Goal: Purchase product/service

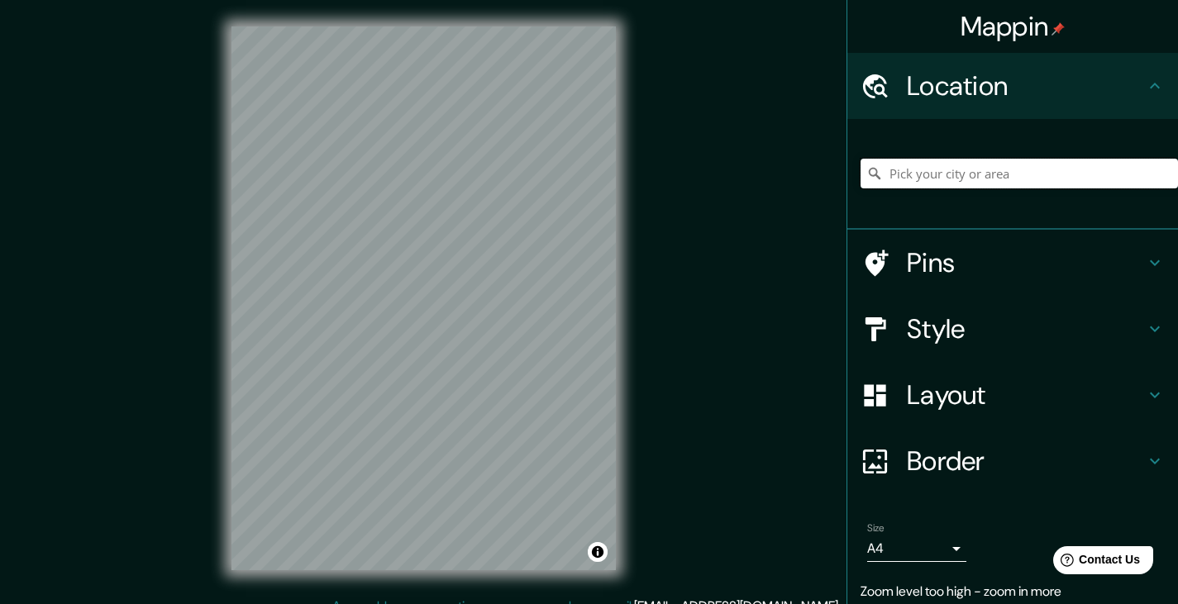
click at [952, 161] on input "Pick your city or area" at bounding box center [1018, 174] width 317 height 30
click at [950, 169] on input "Pick your city or area" at bounding box center [1018, 174] width 317 height 30
paste input "[GEOGRAPHIC_DATA]"
type input "Noord, [GEOGRAPHIC_DATA], [GEOGRAPHIC_DATA], [GEOGRAPHIC_DATA]"
click at [646, 296] on div "Mappin Location [GEOGRAPHIC_DATA], [GEOGRAPHIC_DATA], [GEOGRAPHIC_DATA], [GEOGR…" at bounding box center [589, 311] width 1178 height 623
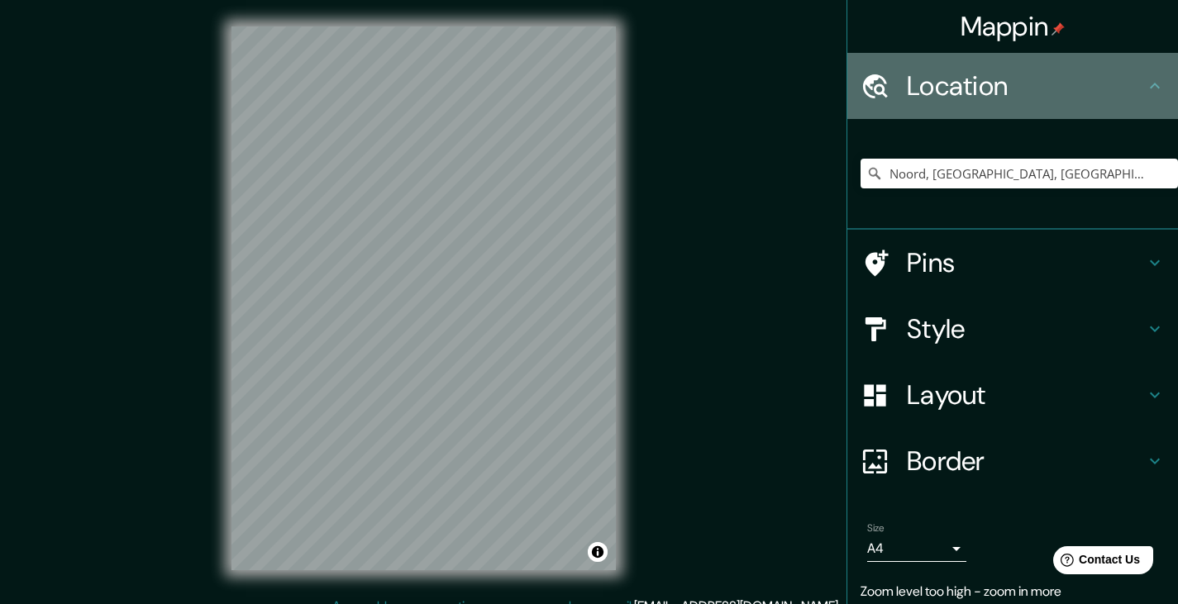
click at [1009, 106] on div "Location" at bounding box center [1012, 86] width 331 height 66
click at [1149, 86] on icon at bounding box center [1154, 86] width 10 height 6
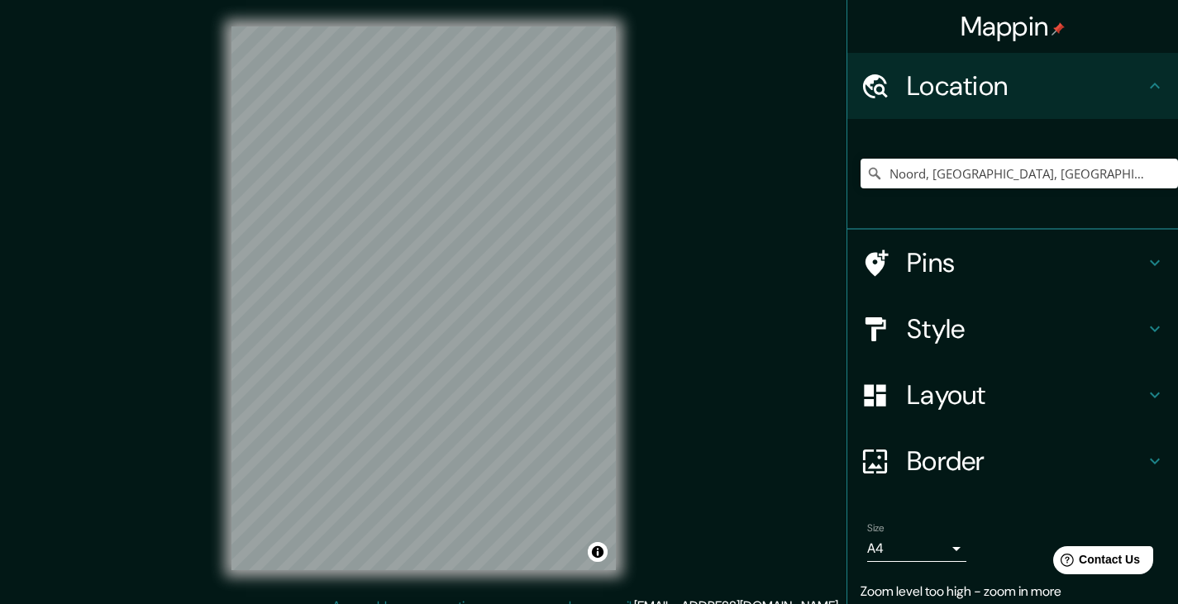
click at [1149, 86] on icon at bounding box center [1154, 86] width 10 height 6
click at [1128, 175] on input "Noord, [GEOGRAPHIC_DATA], [GEOGRAPHIC_DATA], [GEOGRAPHIC_DATA]" at bounding box center [1018, 174] width 317 height 30
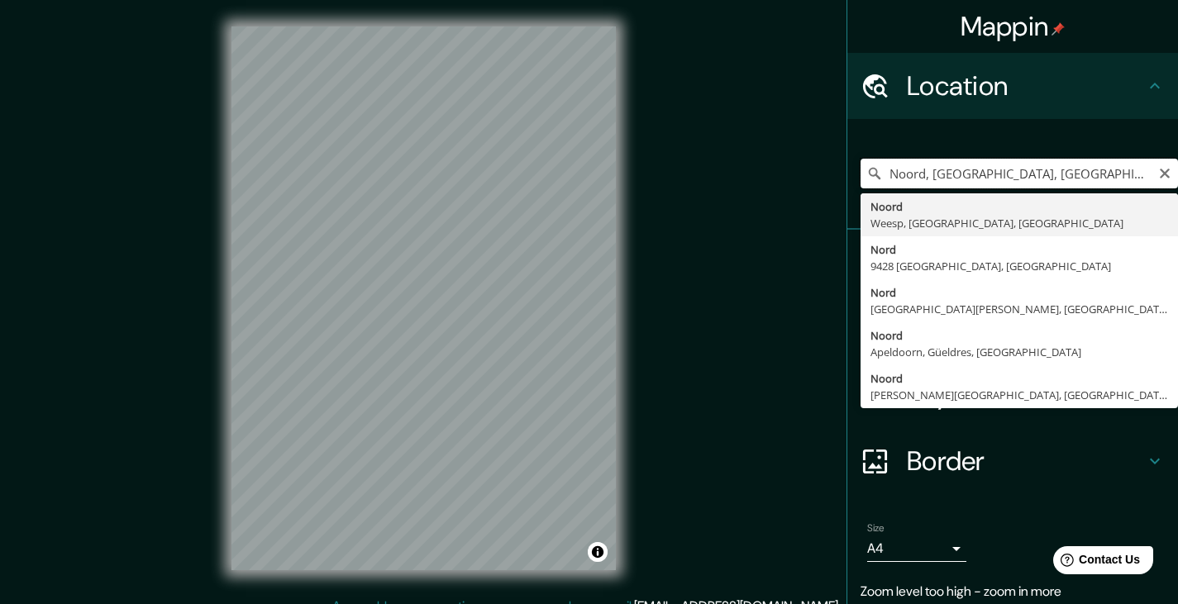
click at [1092, 174] on input "Noord, [GEOGRAPHIC_DATA], [GEOGRAPHIC_DATA], [GEOGRAPHIC_DATA]" at bounding box center [1018, 174] width 317 height 30
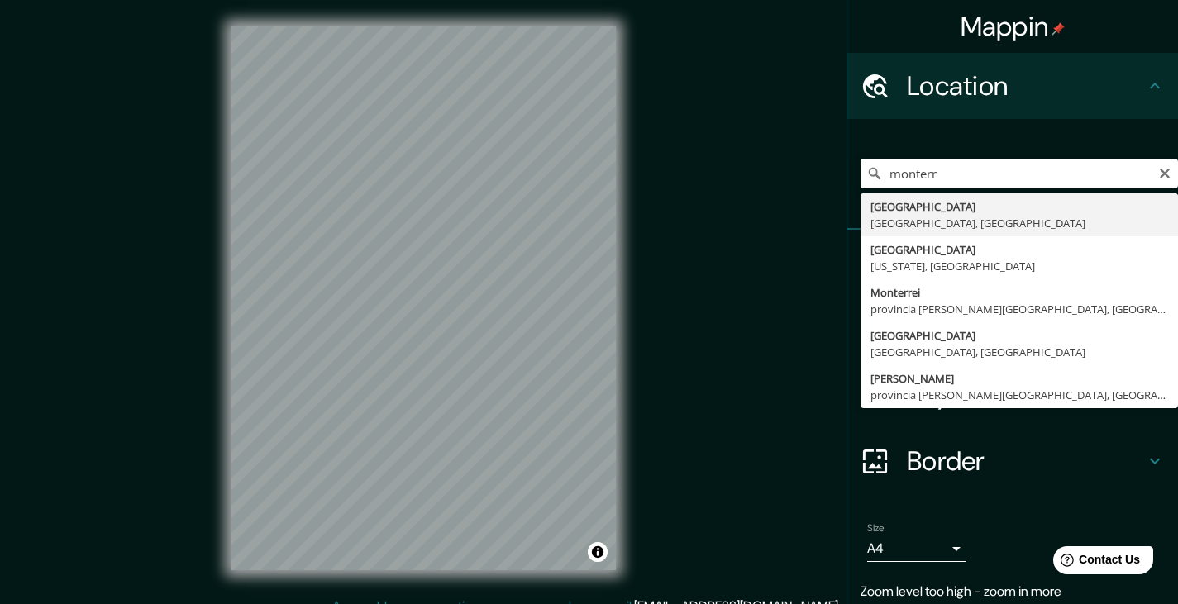
type input "[GEOGRAPHIC_DATA], [GEOGRAPHIC_DATA], [GEOGRAPHIC_DATA]"
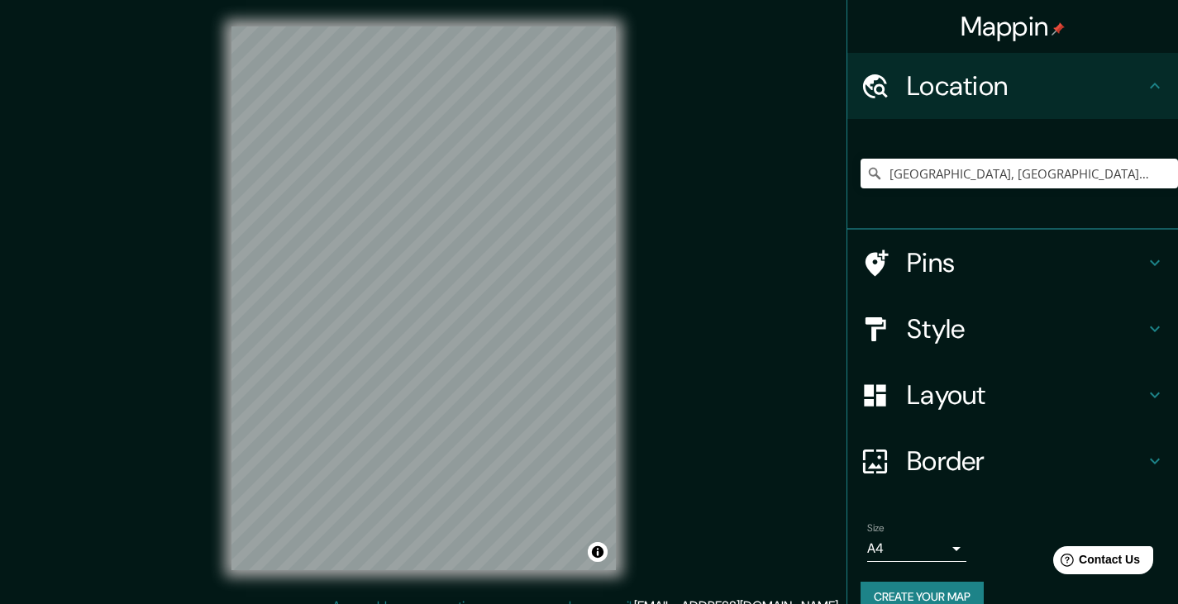
click at [130, 335] on div "Mappin Location [GEOGRAPHIC_DATA], [GEOGRAPHIC_DATA], [GEOGRAPHIC_DATA] Pins St…" at bounding box center [589, 311] width 1178 height 623
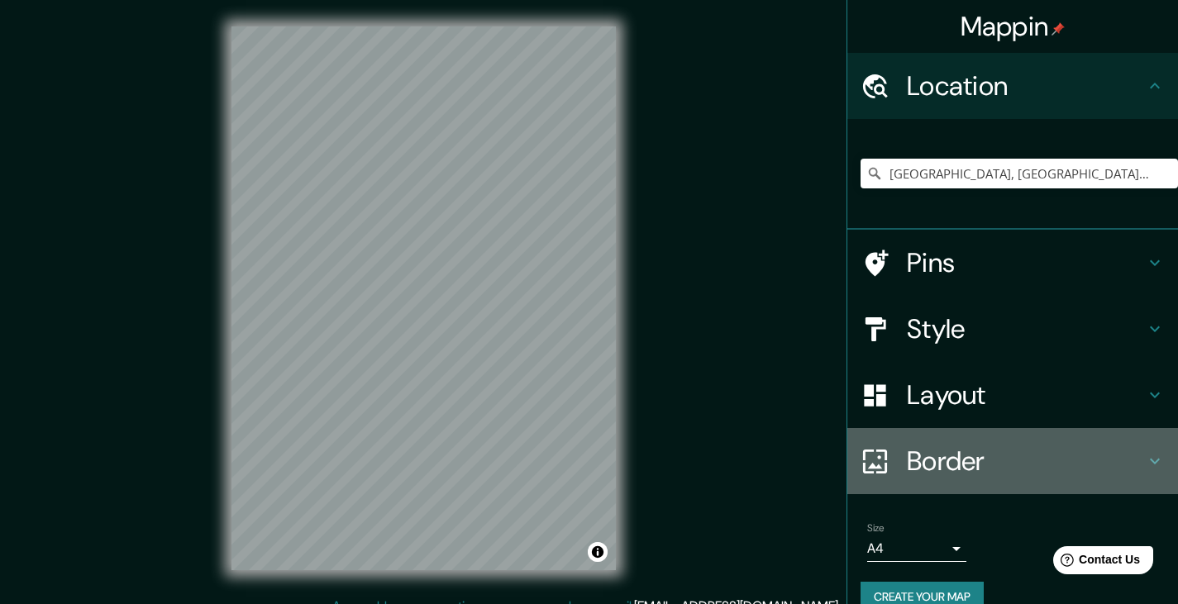
click at [978, 459] on h4 "Border" at bounding box center [1025, 461] width 238 height 33
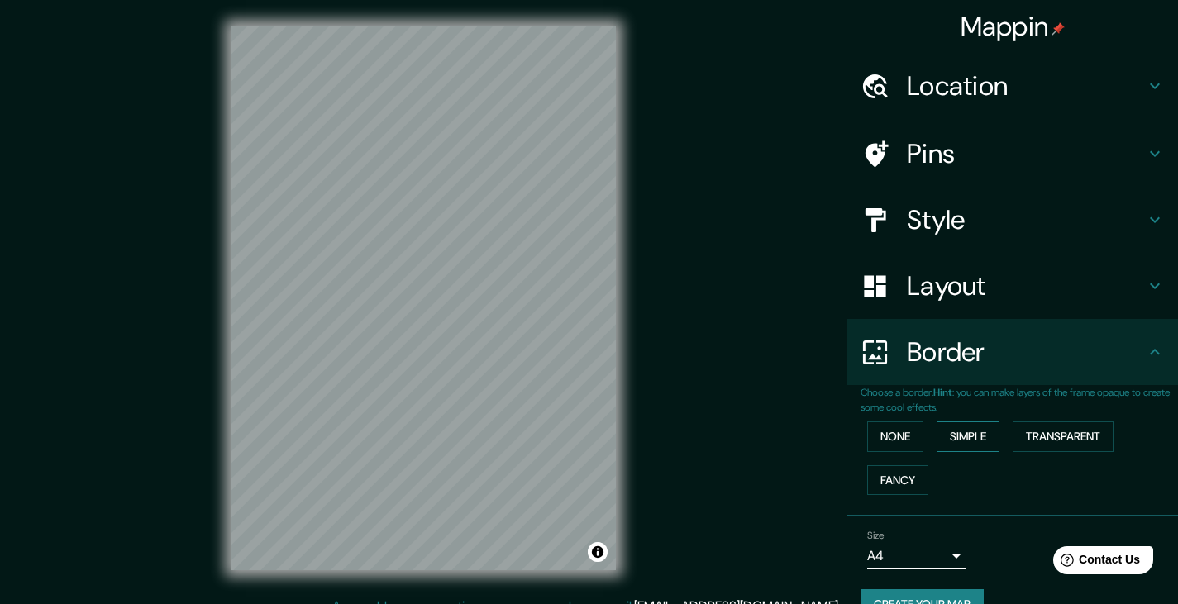
click at [965, 440] on button "Simple" at bounding box center [967, 436] width 63 height 31
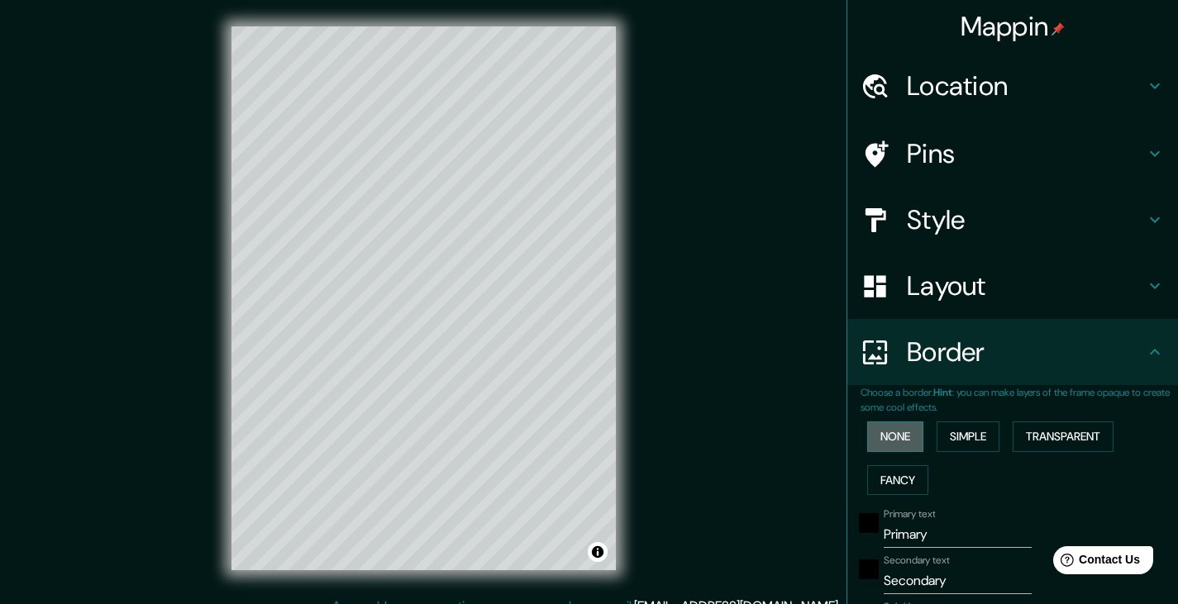
click at [894, 440] on button "None" at bounding box center [895, 436] width 56 height 31
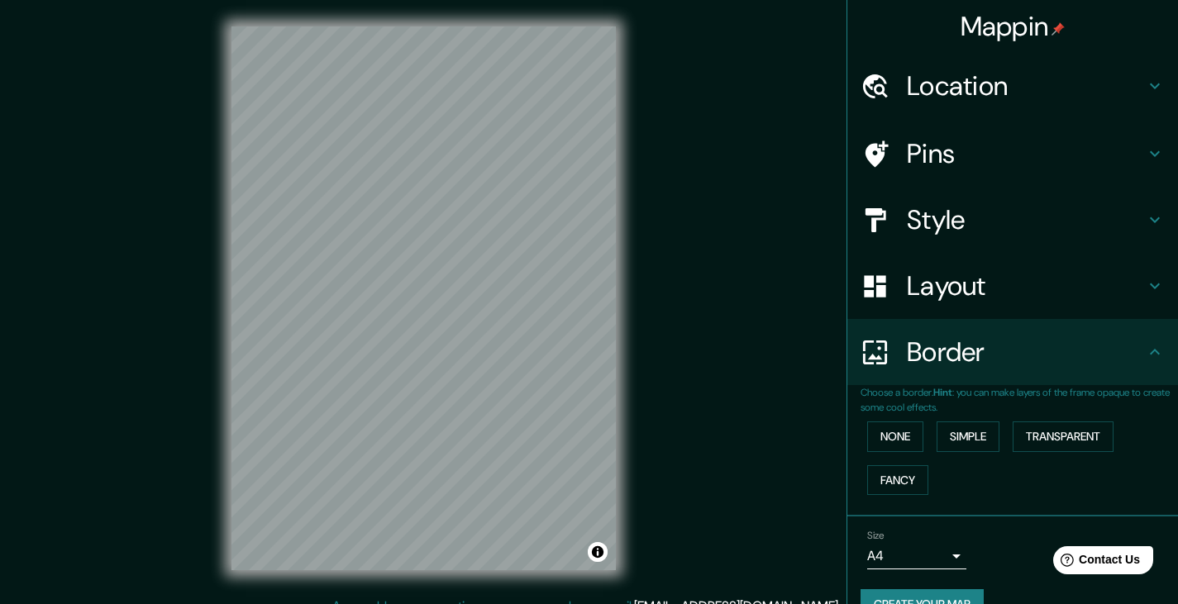
click at [952, 285] on h4 "Layout" at bounding box center [1025, 285] width 238 height 33
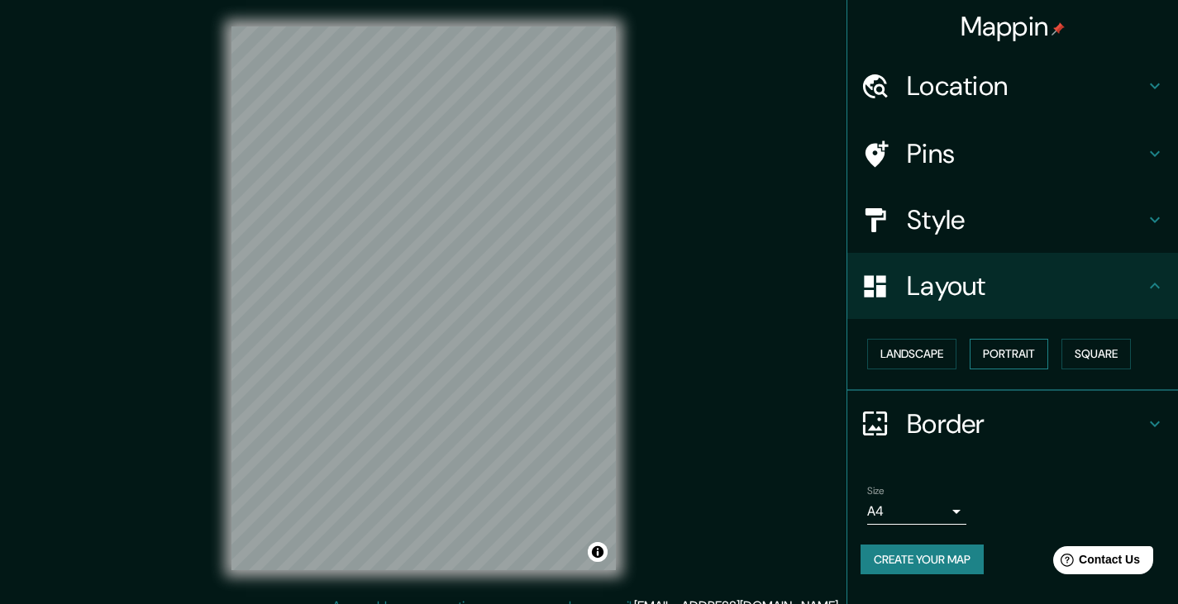
click at [1035, 359] on button "Portrait" at bounding box center [1008, 354] width 79 height 31
click at [937, 359] on button "Landscape" at bounding box center [911, 354] width 89 height 31
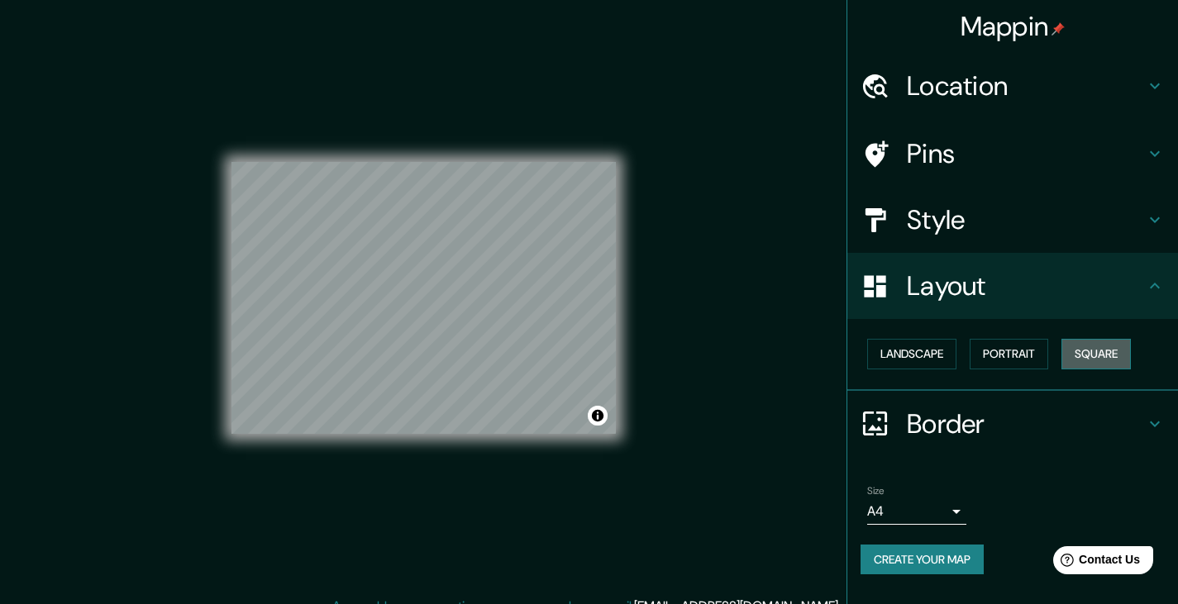
click at [1107, 355] on button "Square" at bounding box center [1095, 354] width 69 height 31
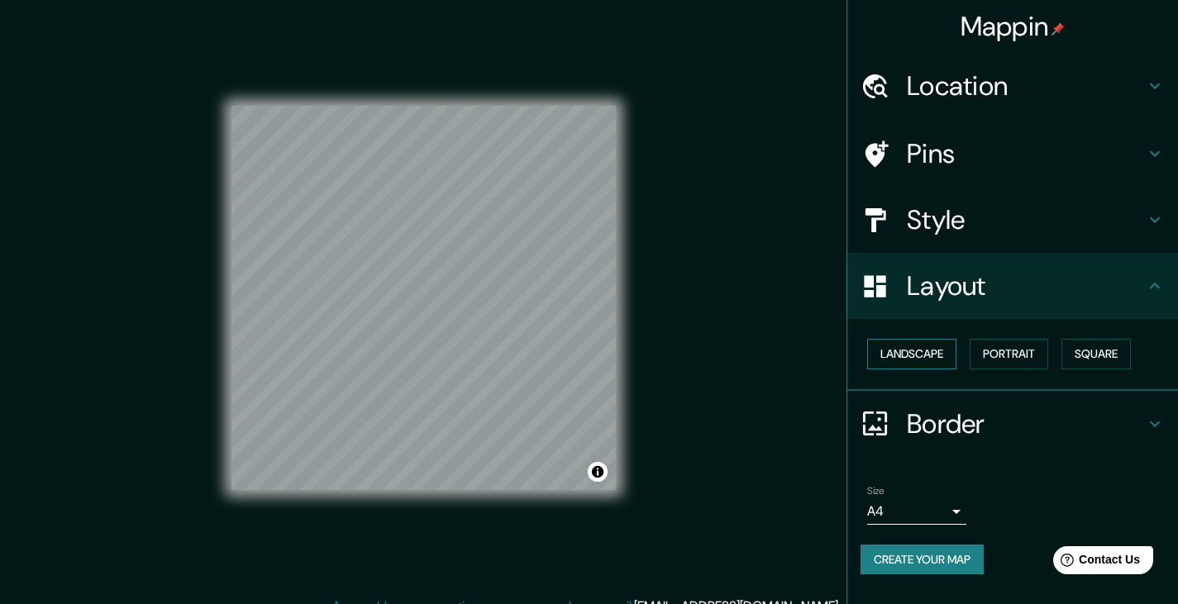
click at [948, 352] on button "Landscape" at bounding box center [911, 354] width 89 height 31
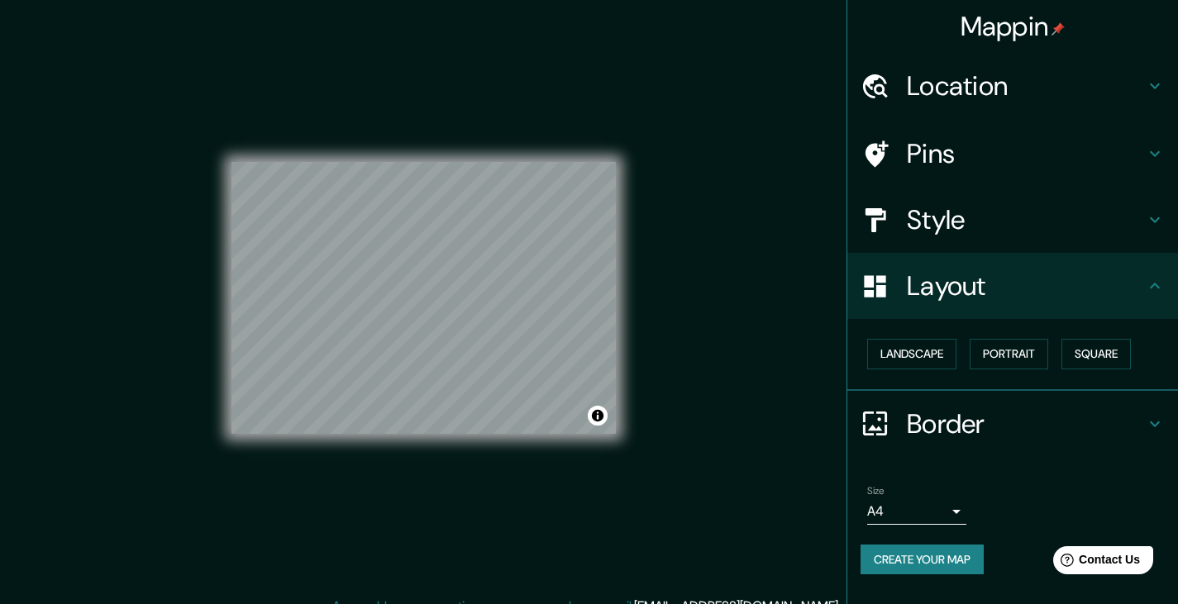
click at [962, 507] on body "Mappin Location [GEOGRAPHIC_DATA], [GEOGRAPHIC_DATA], [GEOGRAPHIC_DATA] Pins St…" at bounding box center [589, 302] width 1178 height 604
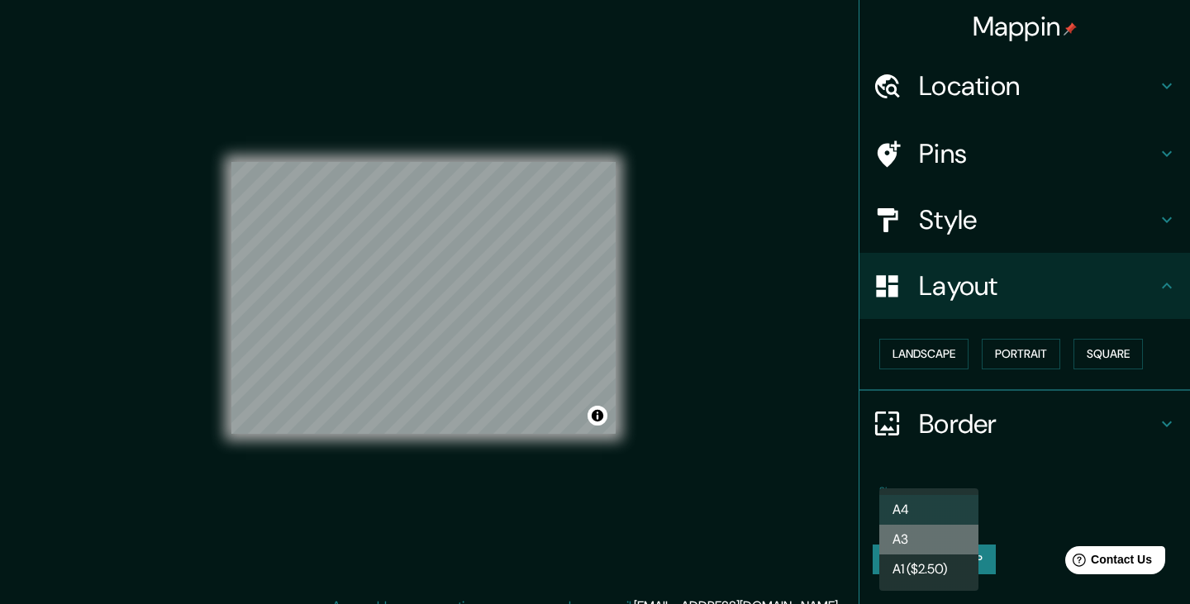
click at [939, 535] on li "A3" at bounding box center [928, 540] width 99 height 30
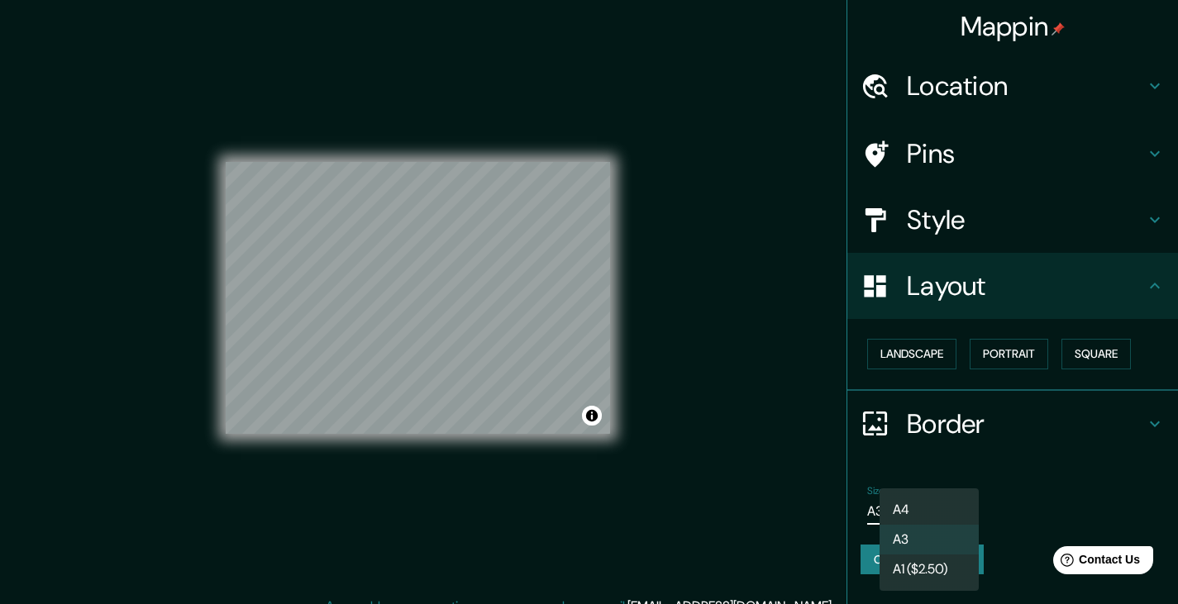
click at [933, 511] on body "Mappin Location [GEOGRAPHIC_DATA], [GEOGRAPHIC_DATA], [GEOGRAPHIC_DATA] Pins St…" at bounding box center [589, 302] width 1178 height 604
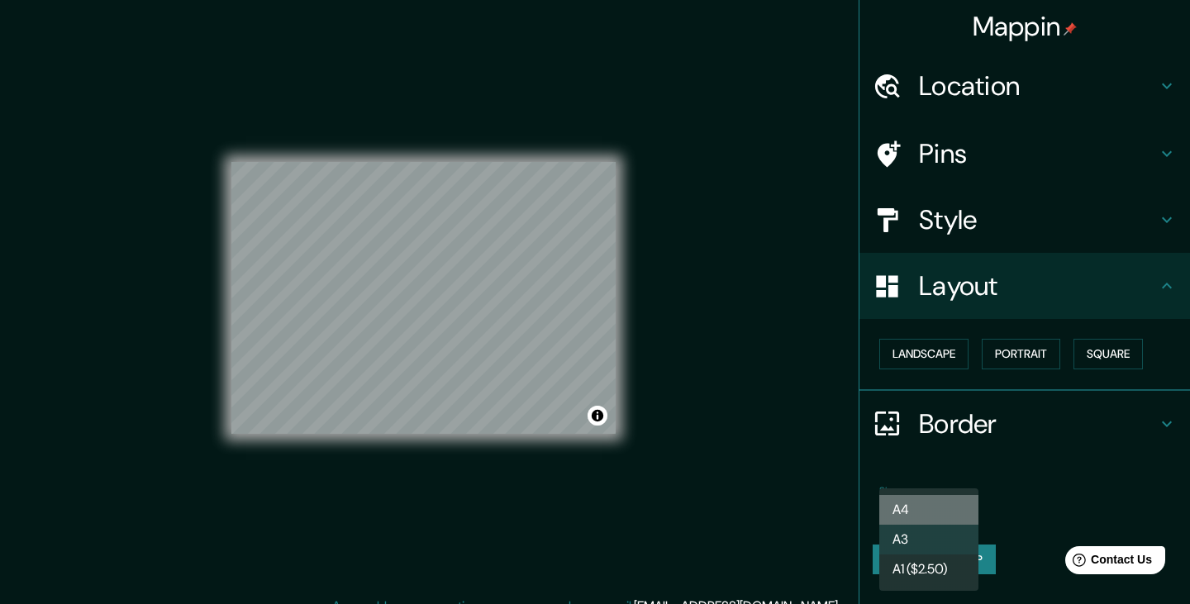
click at [930, 501] on li "A4" at bounding box center [928, 510] width 99 height 30
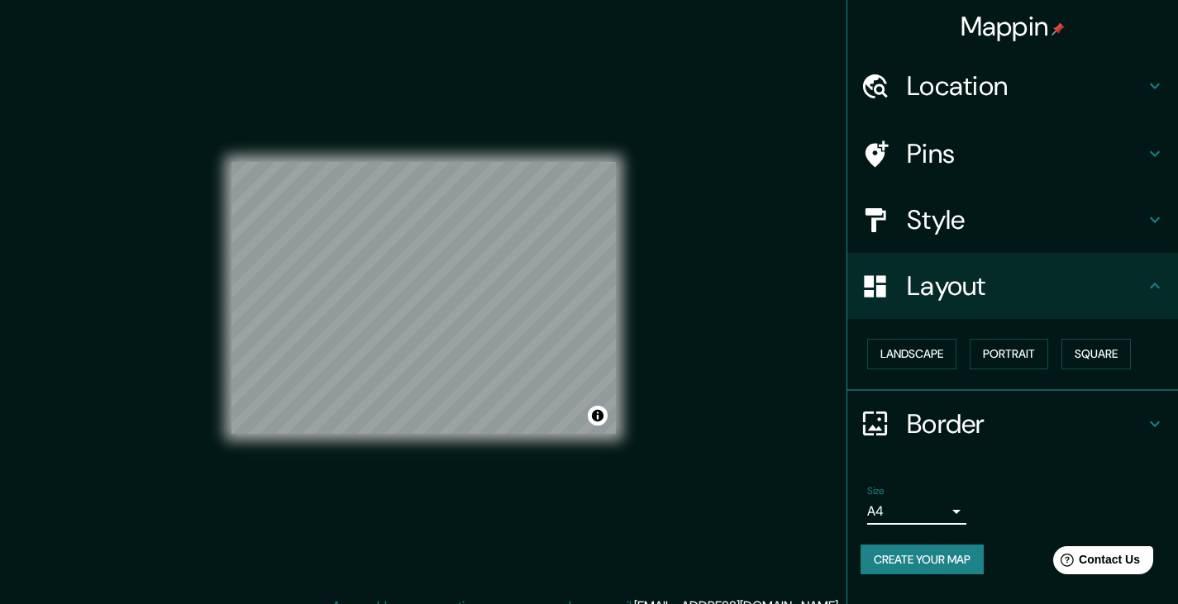
click at [968, 221] on h4 "Style" at bounding box center [1025, 219] width 238 height 33
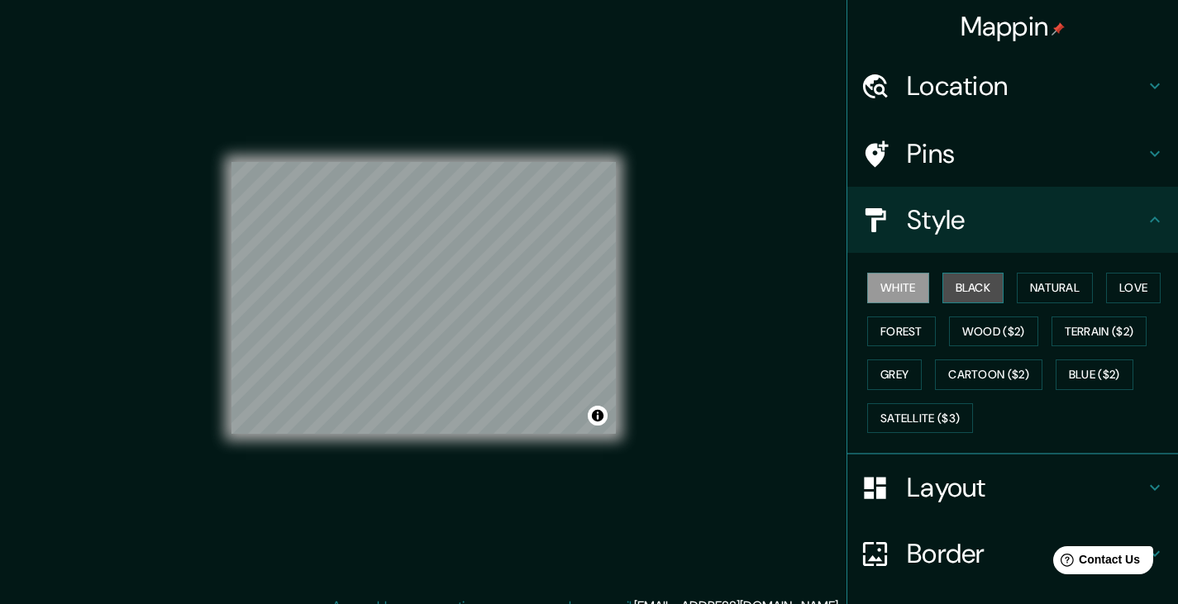
click at [963, 282] on button "Black" at bounding box center [973, 288] width 62 height 31
click at [1006, 289] on div "White Black Natural Love Forest Wood ($2) Terrain ($2) Grey Cartoon ($2) Blue (…" at bounding box center [1018, 353] width 317 height 174
click at [1037, 289] on button "Natural" at bounding box center [1054, 288] width 76 height 31
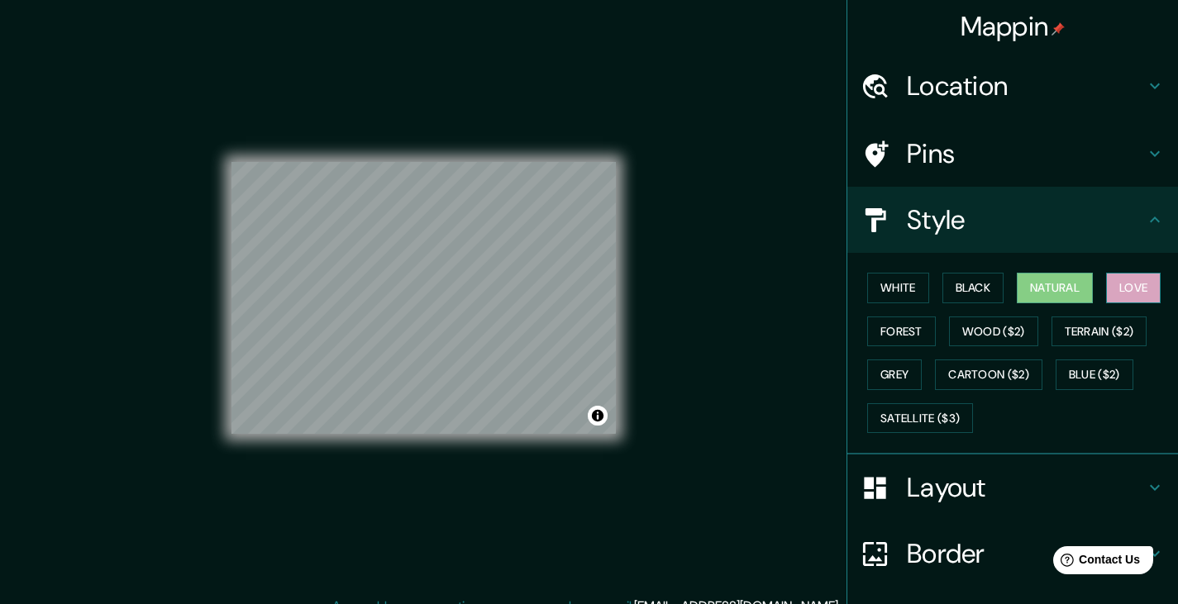
click at [1125, 276] on button "Love" at bounding box center [1133, 288] width 55 height 31
click at [1122, 336] on button "Terrain ($2)" at bounding box center [1099, 331] width 96 height 31
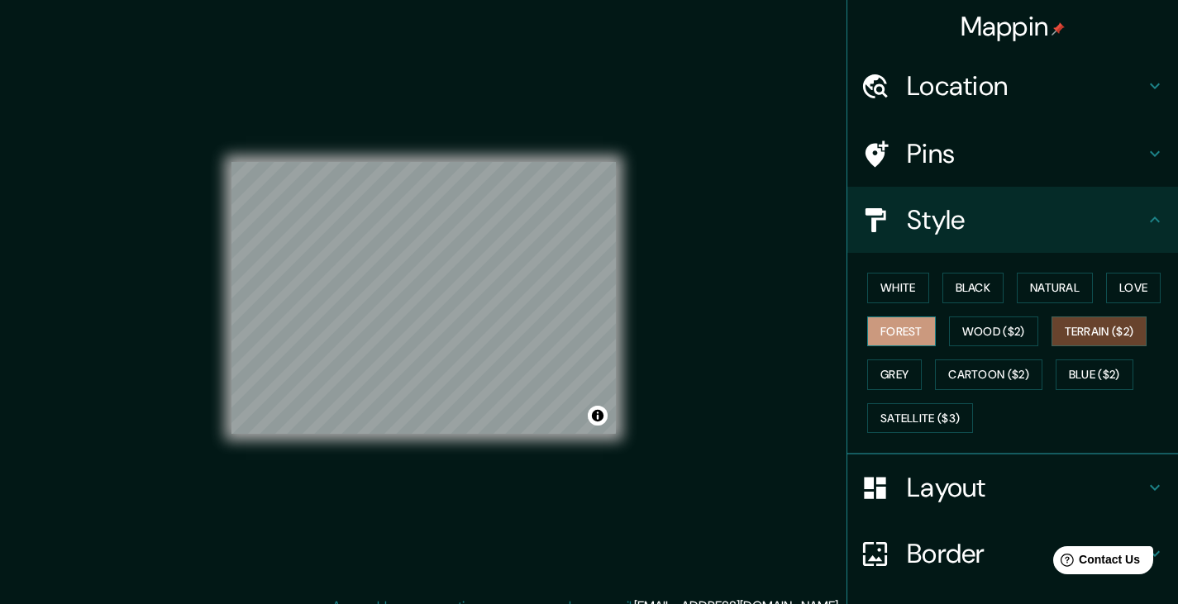
click at [903, 321] on button "Forest" at bounding box center [901, 331] width 69 height 31
click at [900, 376] on button "Grey" at bounding box center [894, 374] width 55 height 31
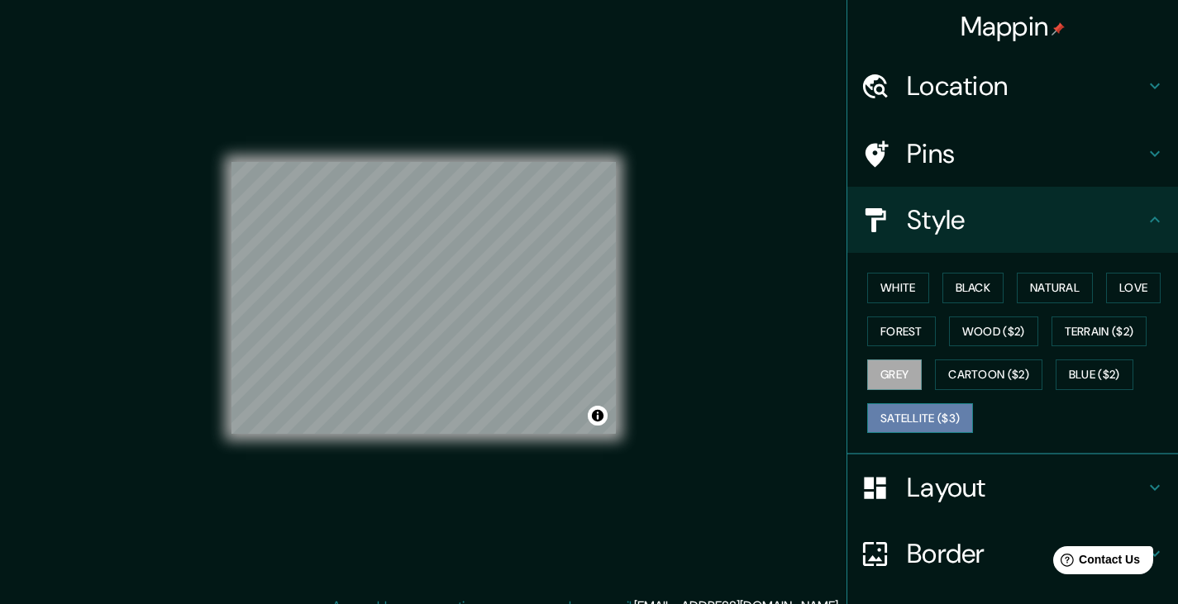
click at [908, 406] on button "Satellite ($3)" at bounding box center [920, 418] width 106 height 31
click at [1002, 497] on h4 "Layout" at bounding box center [1025, 487] width 238 height 33
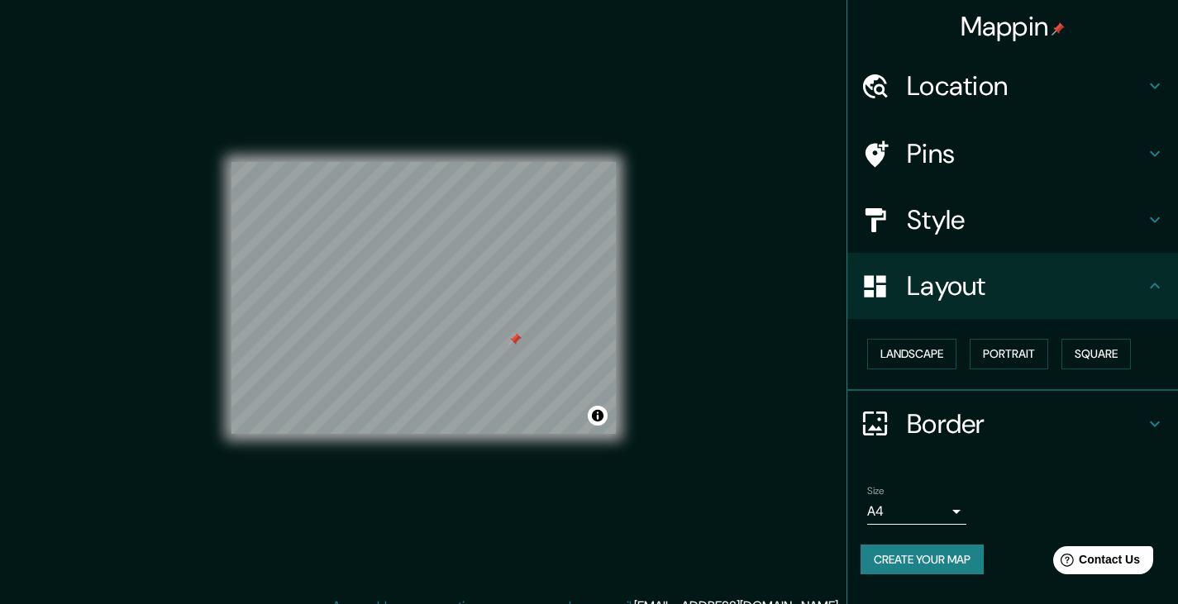
click at [988, 222] on h4 "Style" at bounding box center [1025, 219] width 238 height 33
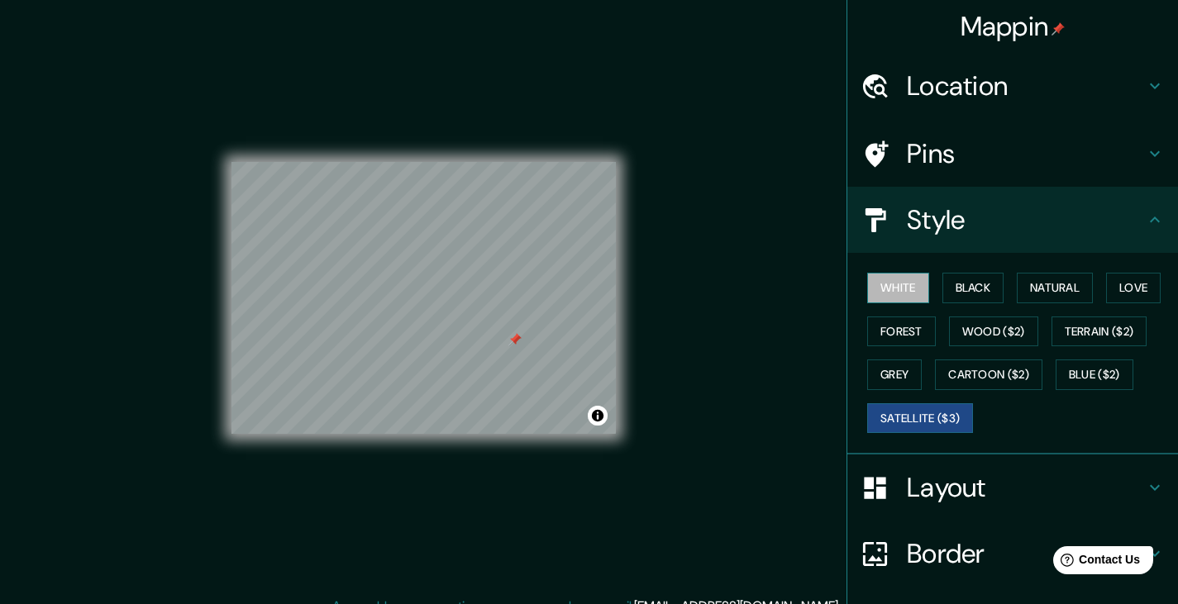
click at [899, 285] on button "White" at bounding box center [898, 288] width 62 height 31
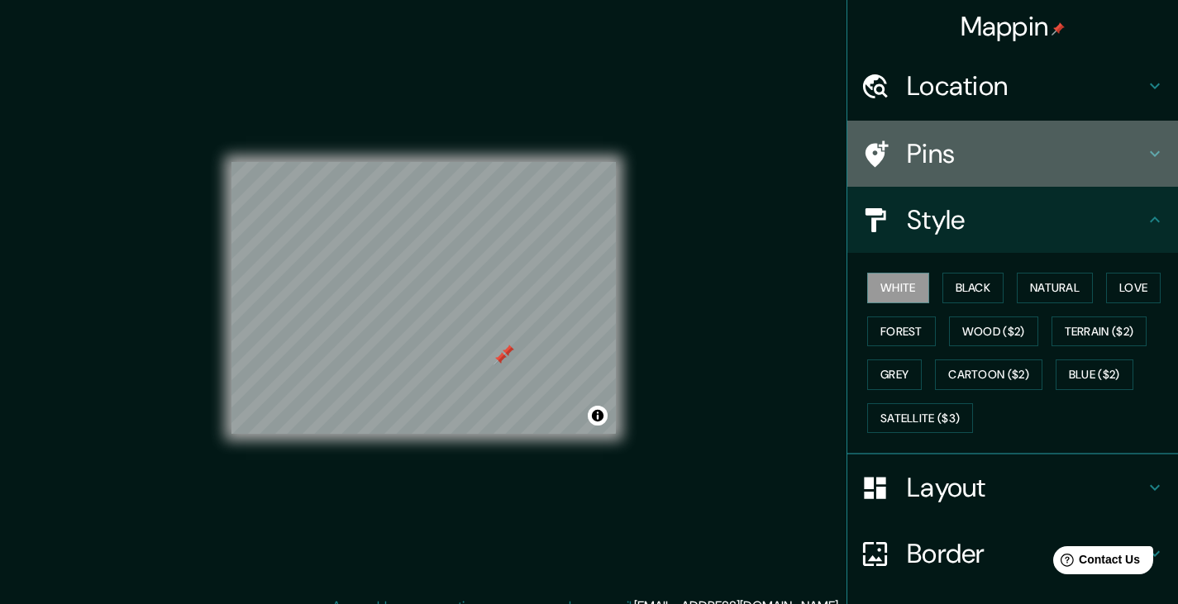
click at [906, 151] on h4 "Pins" at bounding box center [1025, 153] width 238 height 33
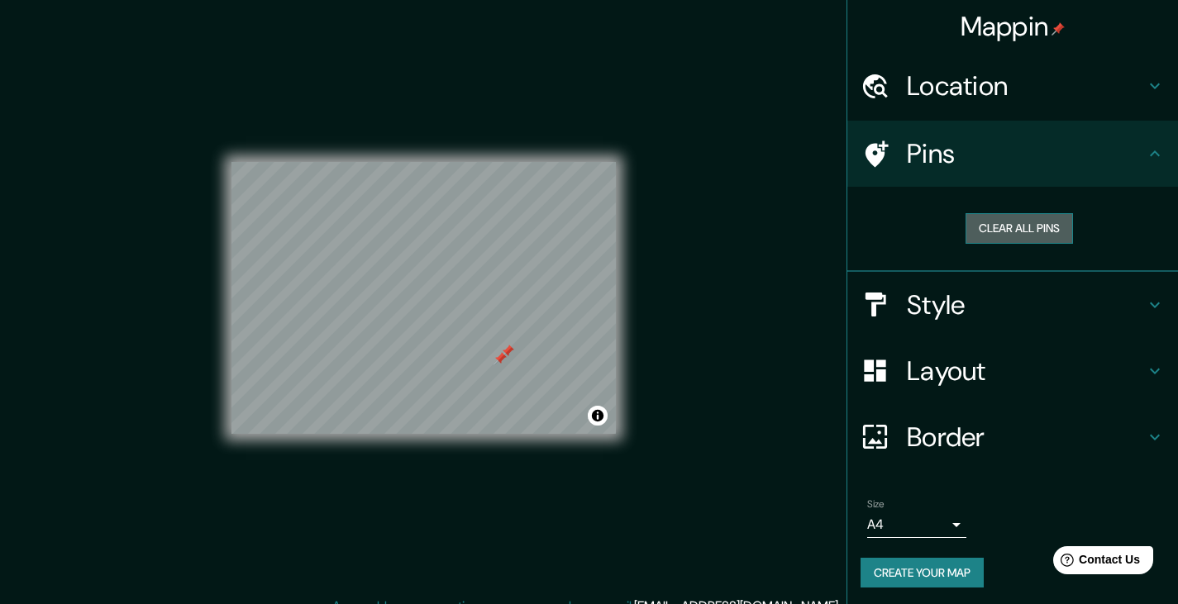
click at [992, 231] on button "Clear all pins" at bounding box center [1018, 228] width 107 height 31
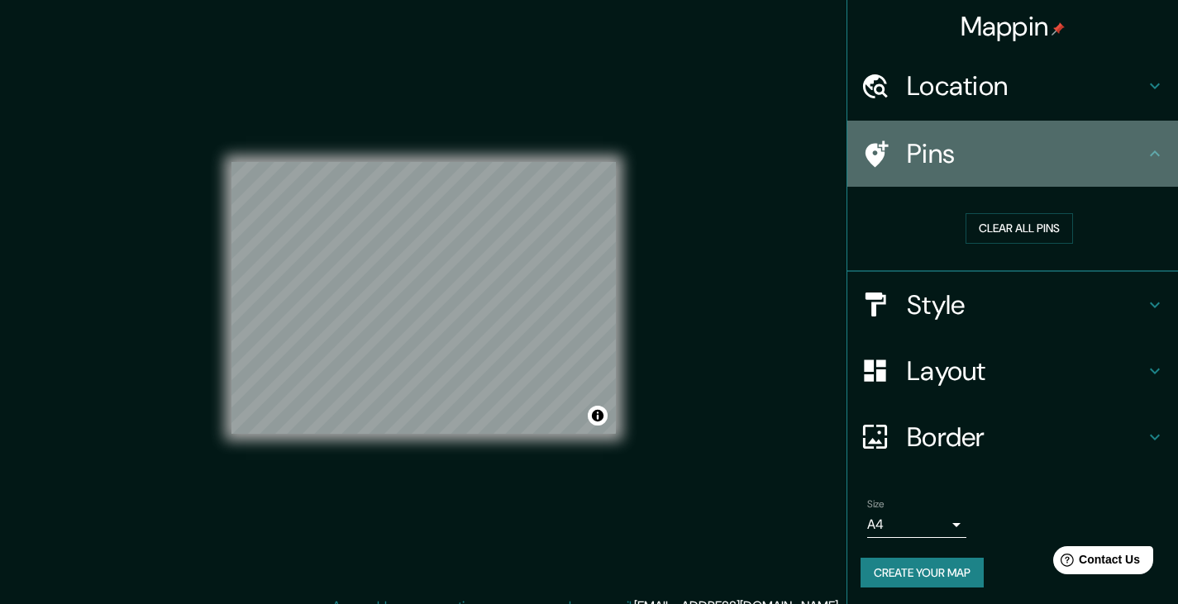
click at [887, 151] on div at bounding box center [883, 154] width 46 height 29
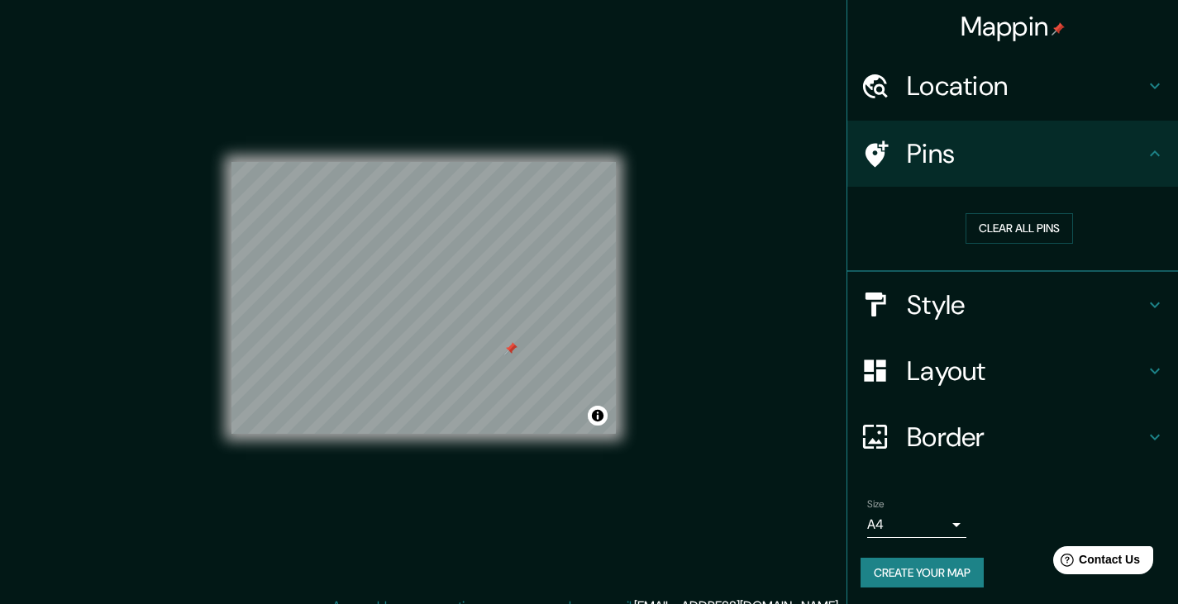
click at [1144, 159] on icon at bounding box center [1154, 154] width 20 height 20
click at [1019, 309] on h4 "Style" at bounding box center [1025, 304] width 238 height 33
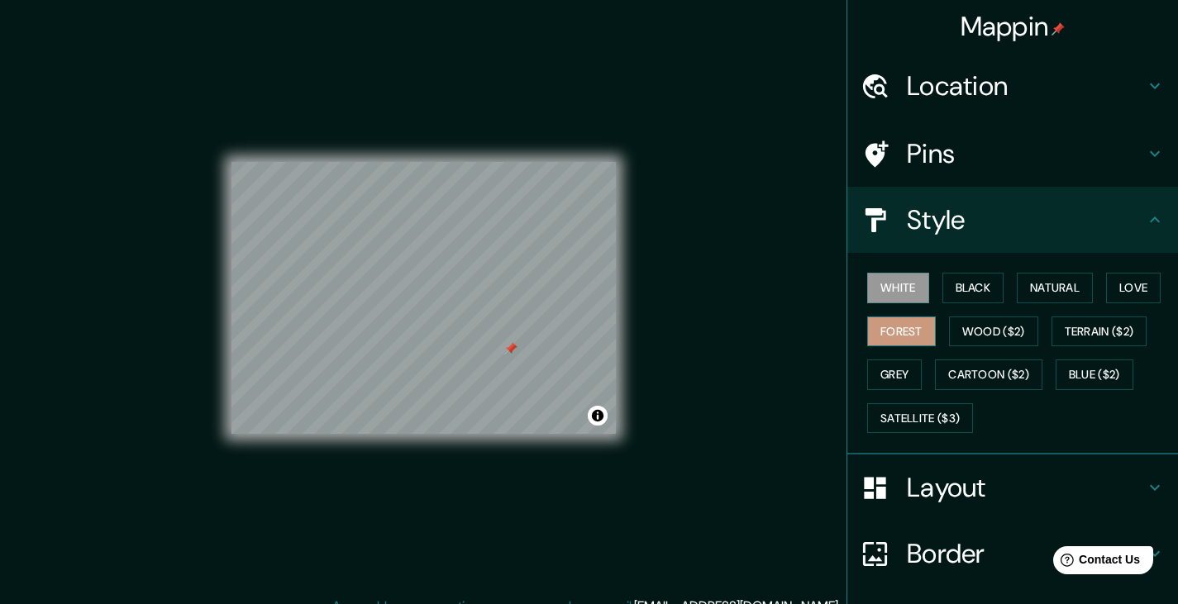
click at [896, 331] on button "Forest" at bounding box center [901, 331] width 69 height 31
click at [888, 366] on button "Grey" at bounding box center [894, 374] width 55 height 31
